Goal: Information Seeking & Learning: Learn about a topic

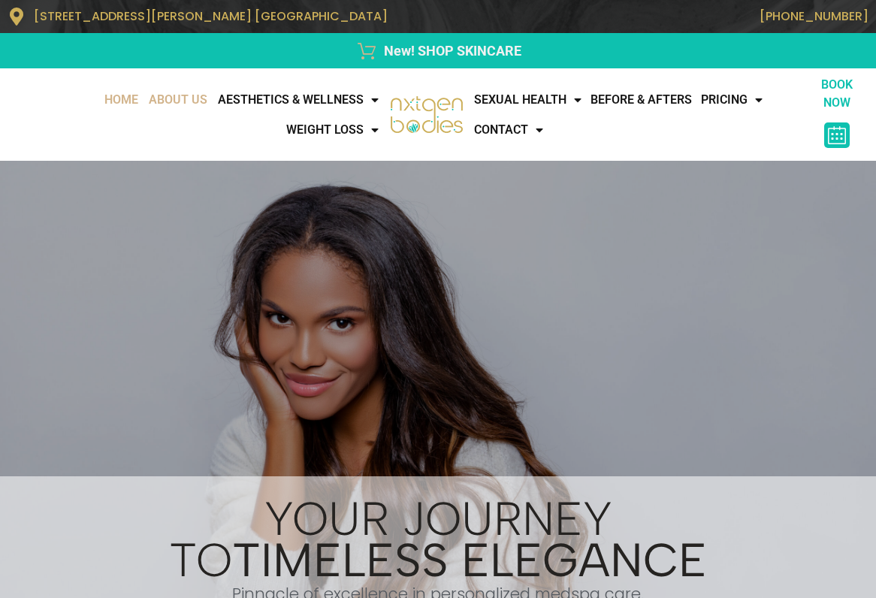
click at [151, 98] on link "About Us" at bounding box center [178, 100] width 69 height 30
click at [164, 100] on link "About Us" at bounding box center [178, 100] width 69 height 30
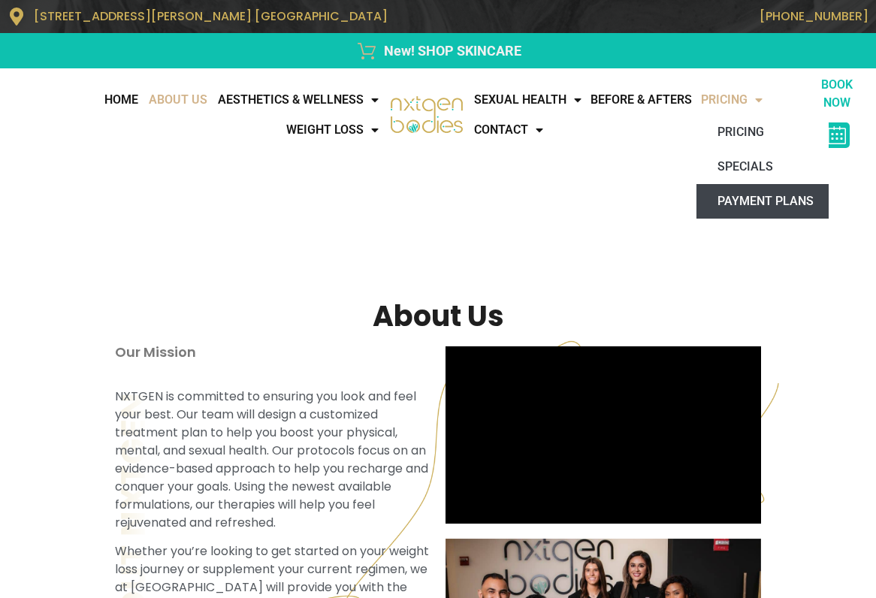
click at [769, 200] on link "Payment Plans" at bounding box center [763, 201] width 132 height 35
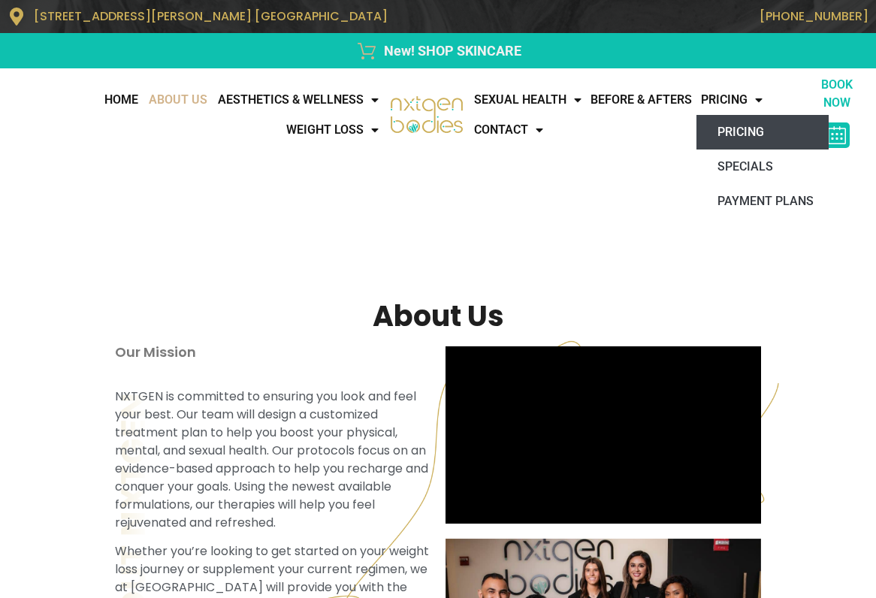
click at [767, 129] on link "Pricing" at bounding box center [763, 132] width 132 height 35
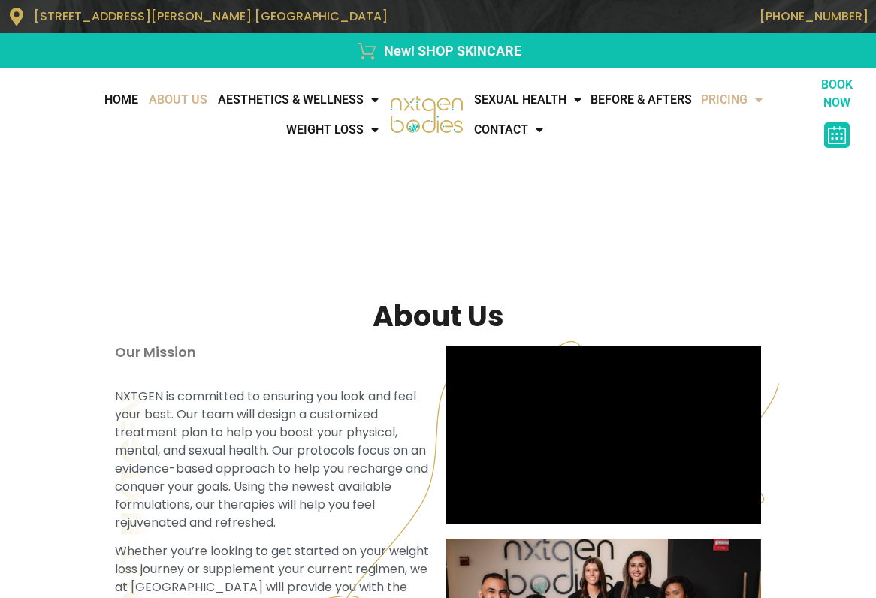
click at [763, 103] on span "Menu" at bounding box center [755, 99] width 15 height 27
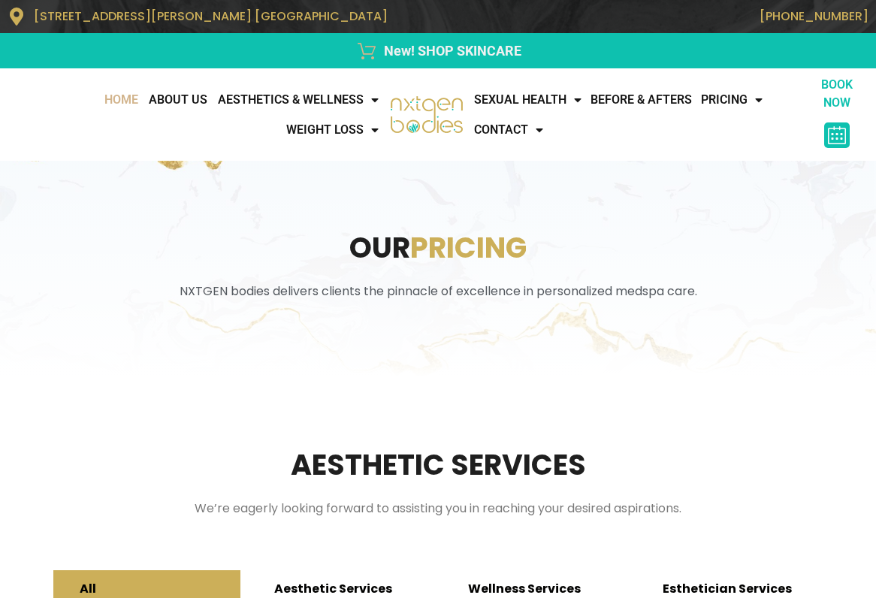
click at [99, 95] on link "Home" at bounding box center [121, 100] width 44 height 30
